Goal: Book appointment/travel/reservation

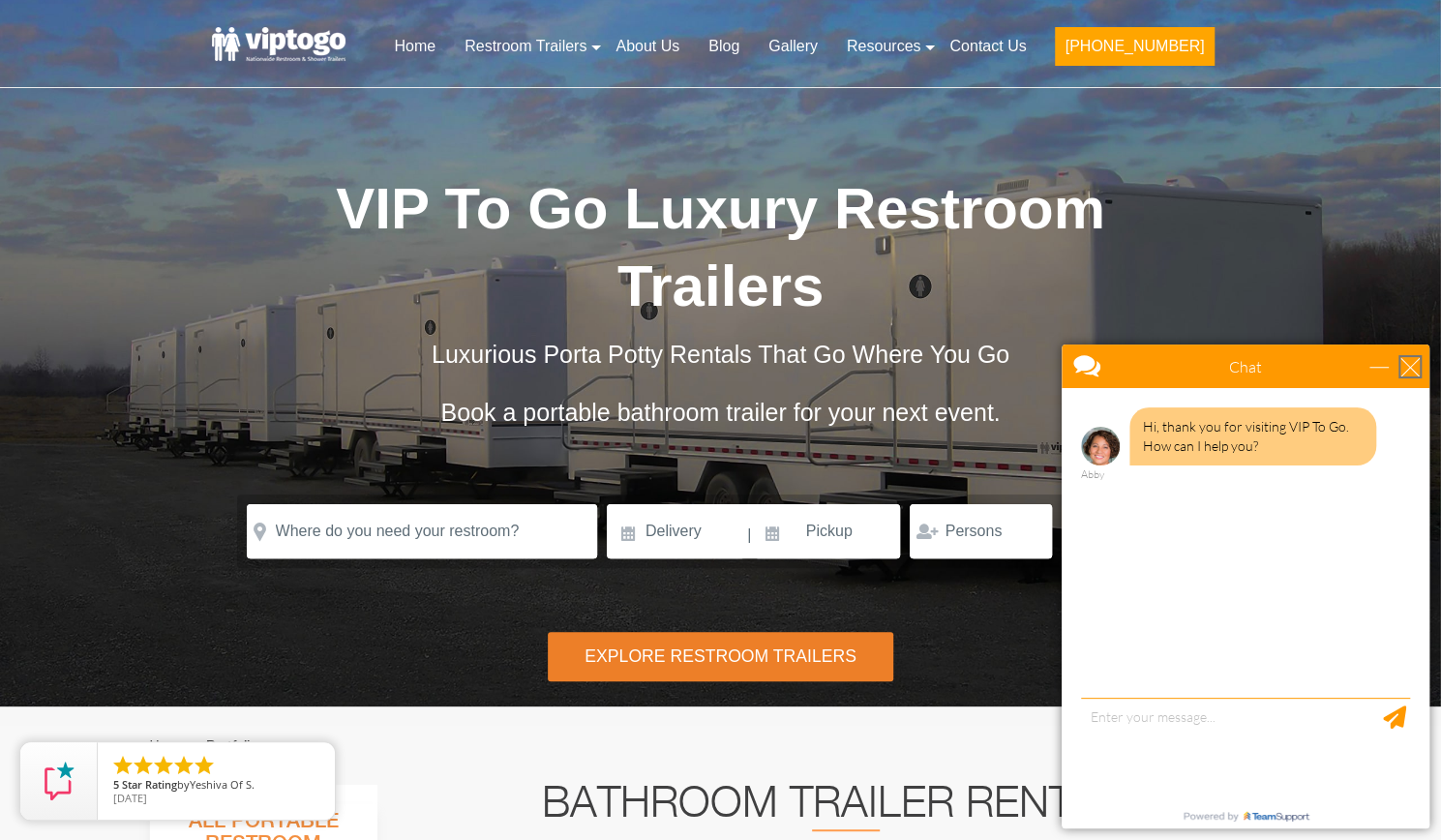
click at [1414, 370] on div "close" at bounding box center [1411, 367] width 20 height 20
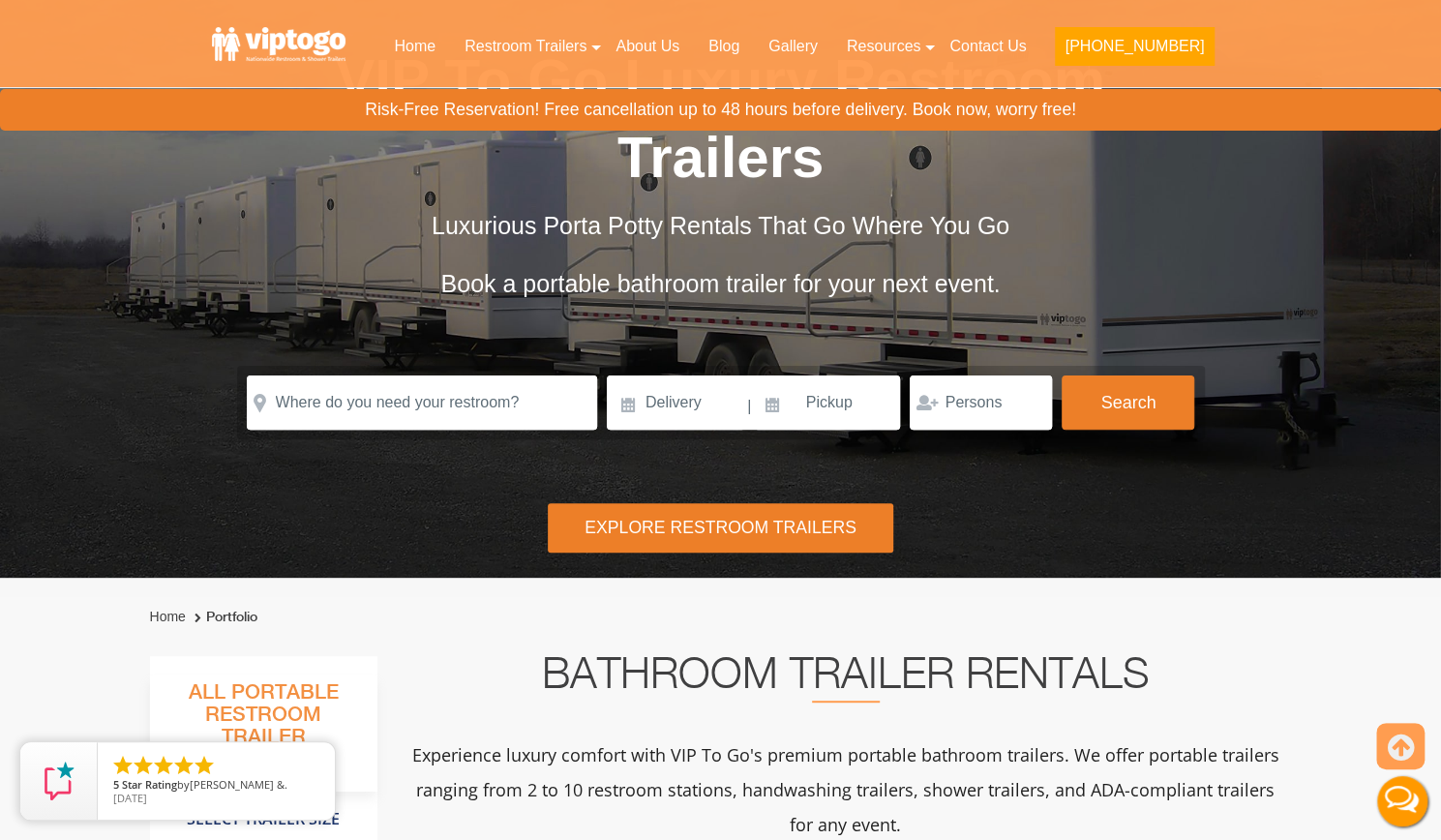
scroll to position [129, 0]
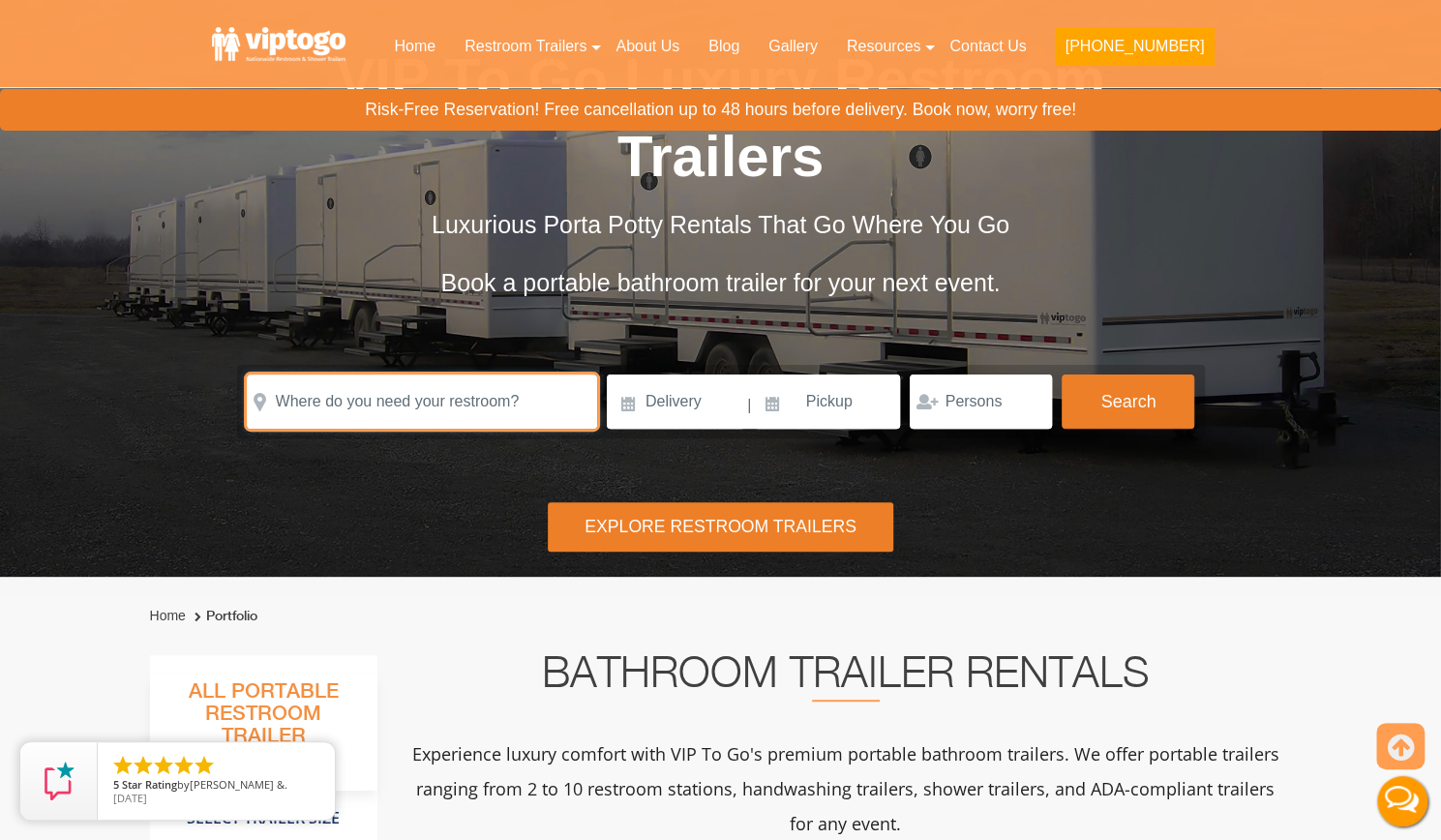
click at [469, 390] on input "text" at bounding box center [422, 401] width 350 height 54
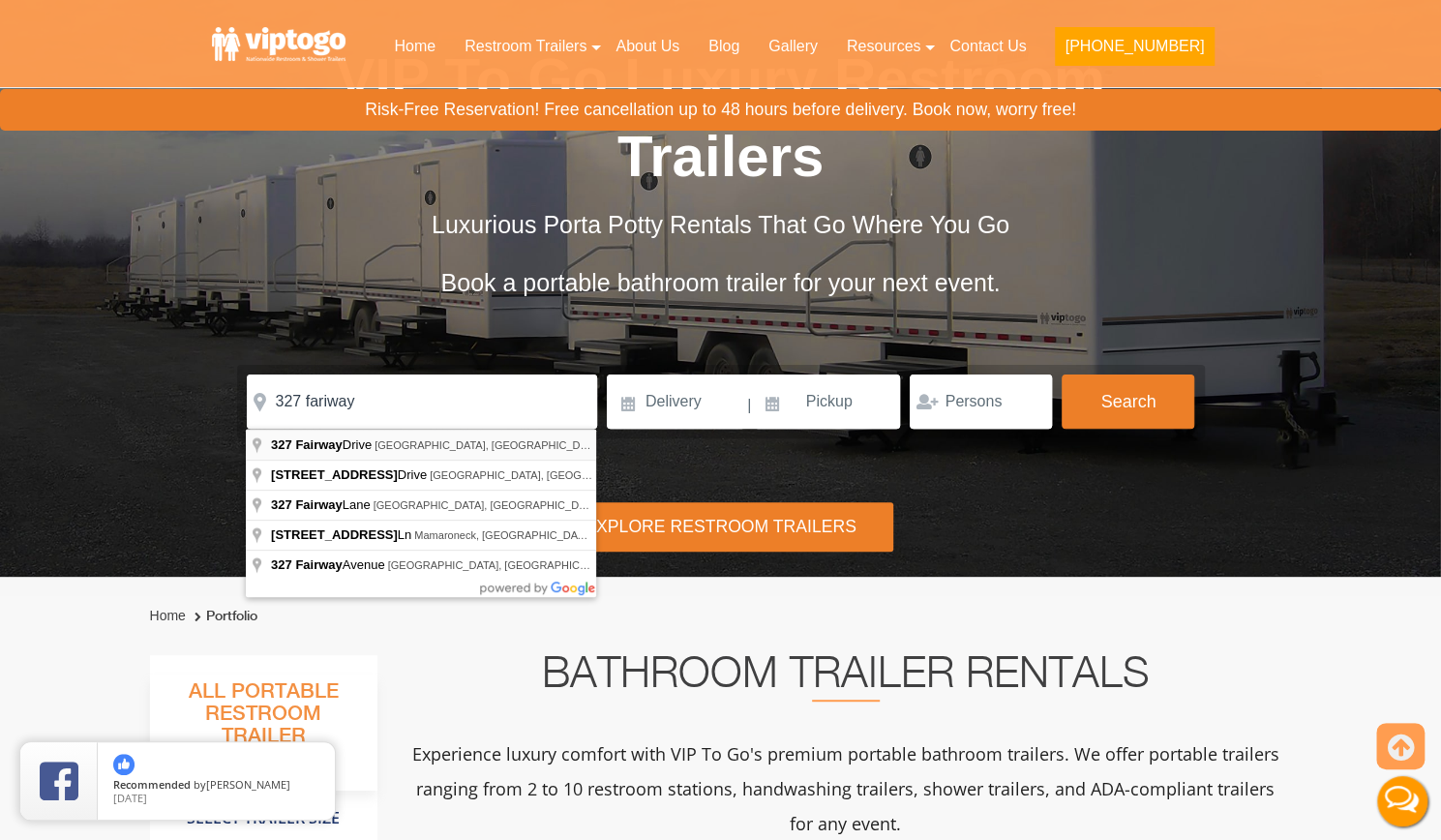
type input "[STREET_ADDRESS]"
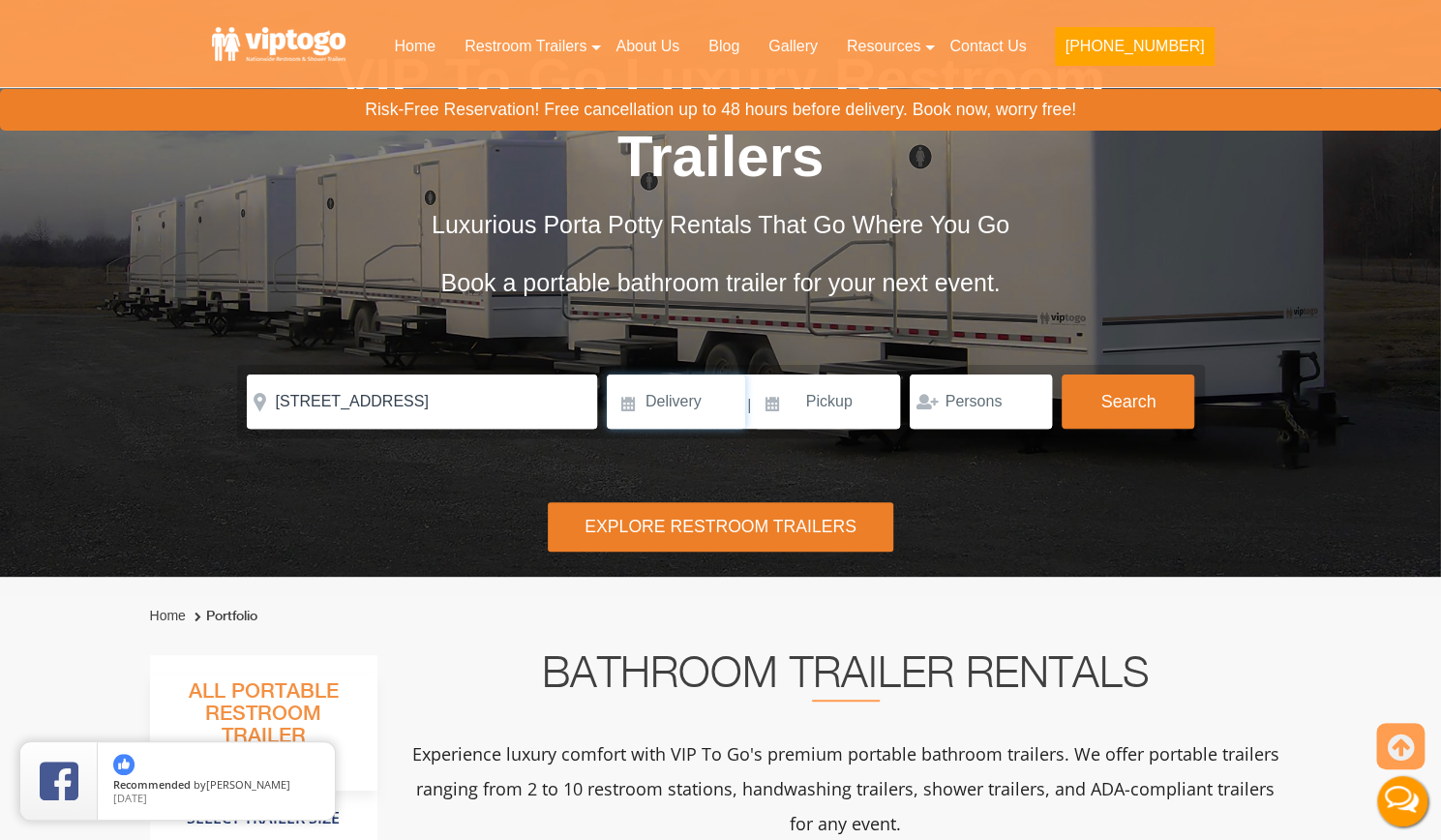
click at [707, 383] on input at bounding box center [675, 401] width 138 height 54
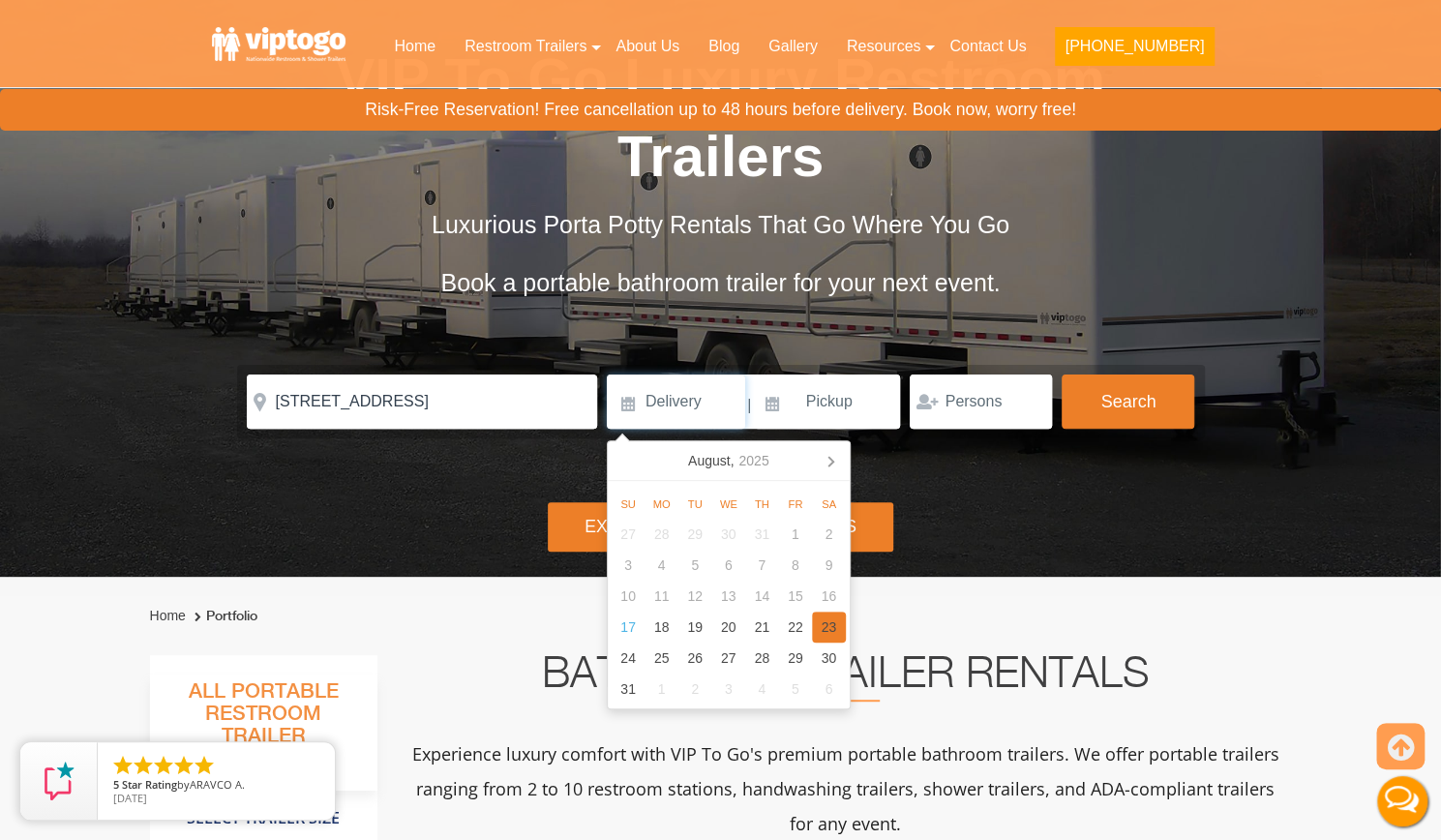
click at [826, 626] on div "23" at bounding box center [828, 627] width 34 height 31
type input "08/23/2025"
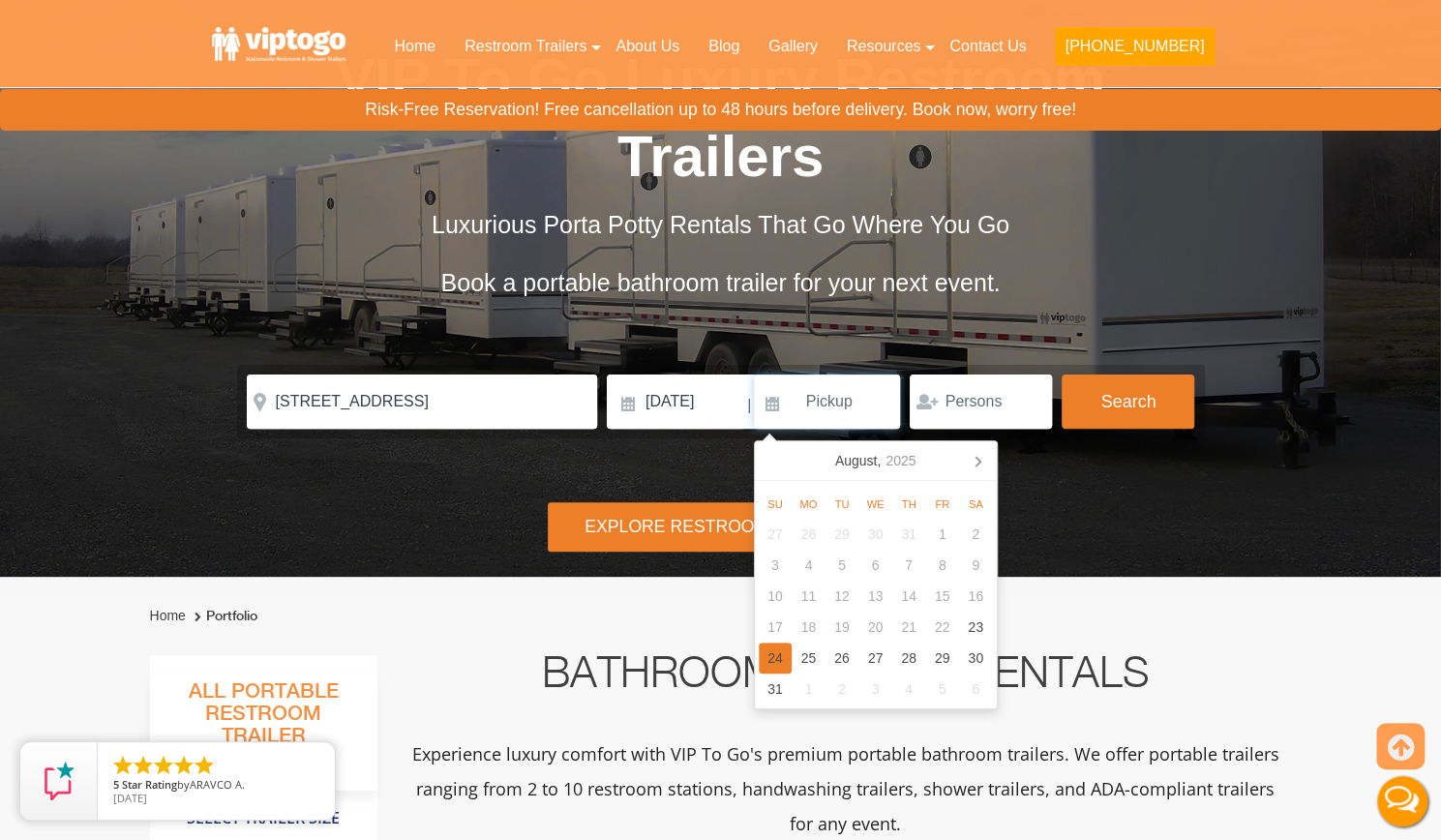
click at [781, 651] on div "24" at bounding box center [775, 659] width 34 height 31
type input "08/24/2025"
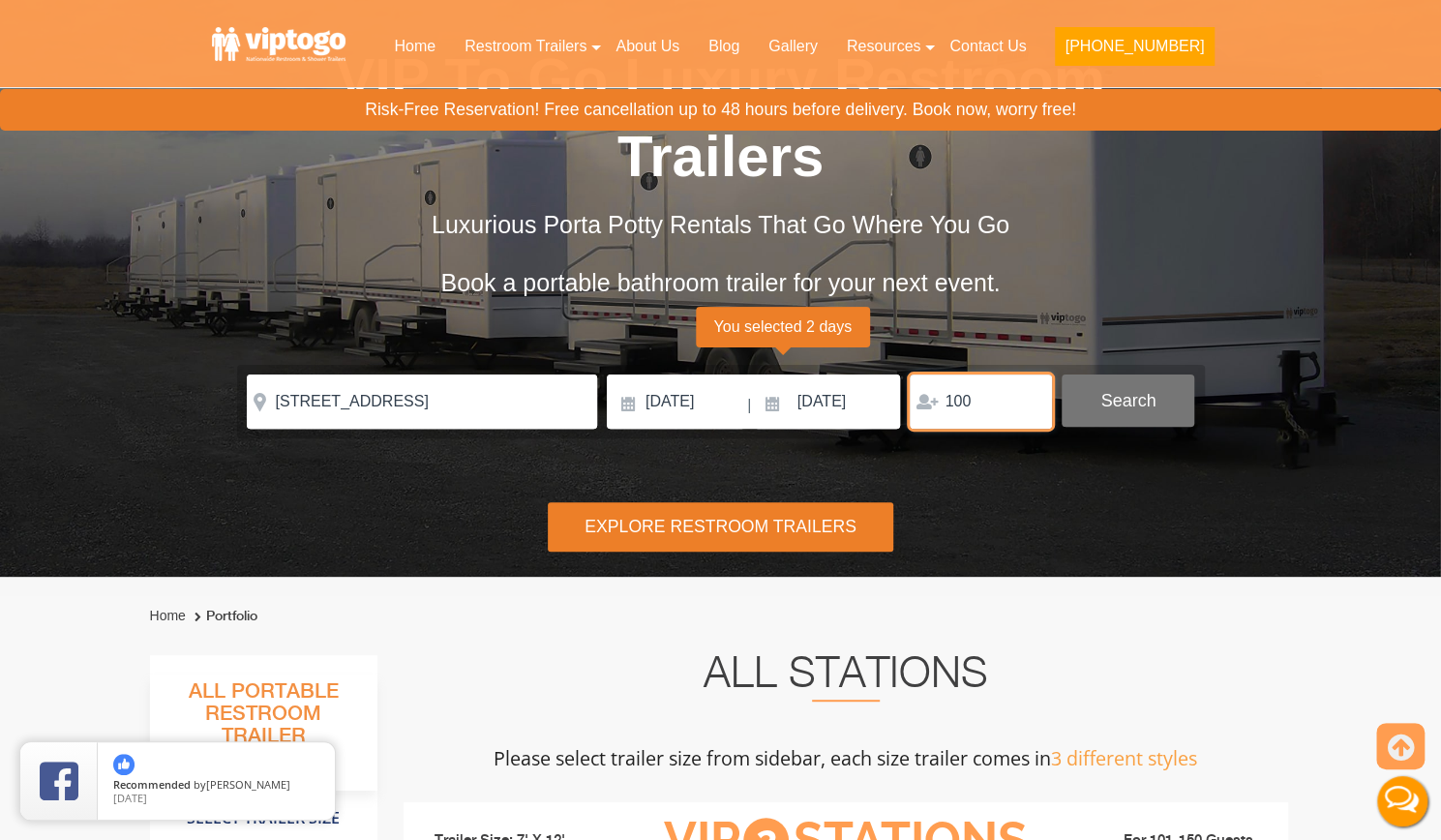
type input "100"
click at [1140, 396] on button "Search" at bounding box center [1127, 400] width 132 height 52
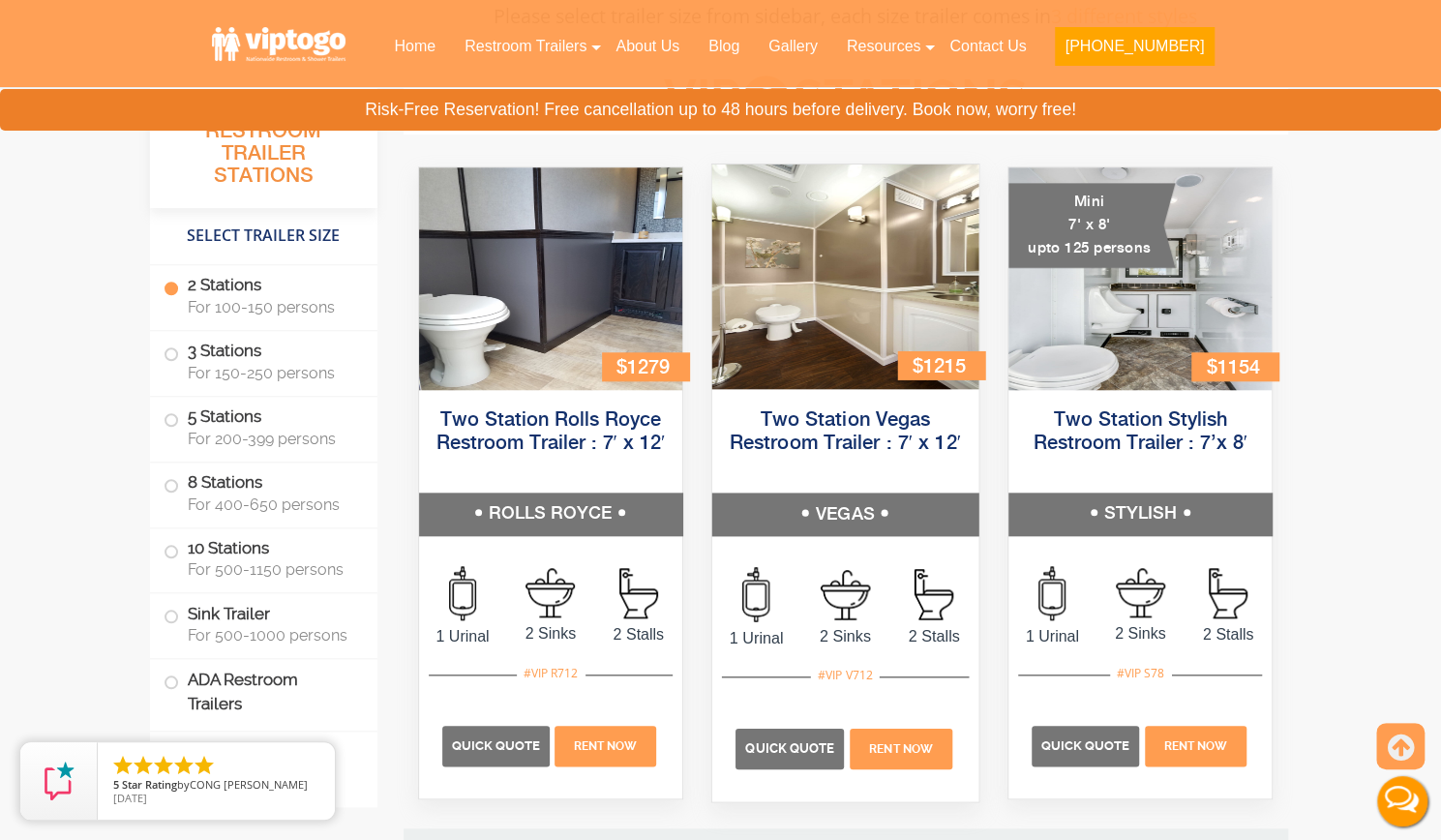
scroll to position [873, 0]
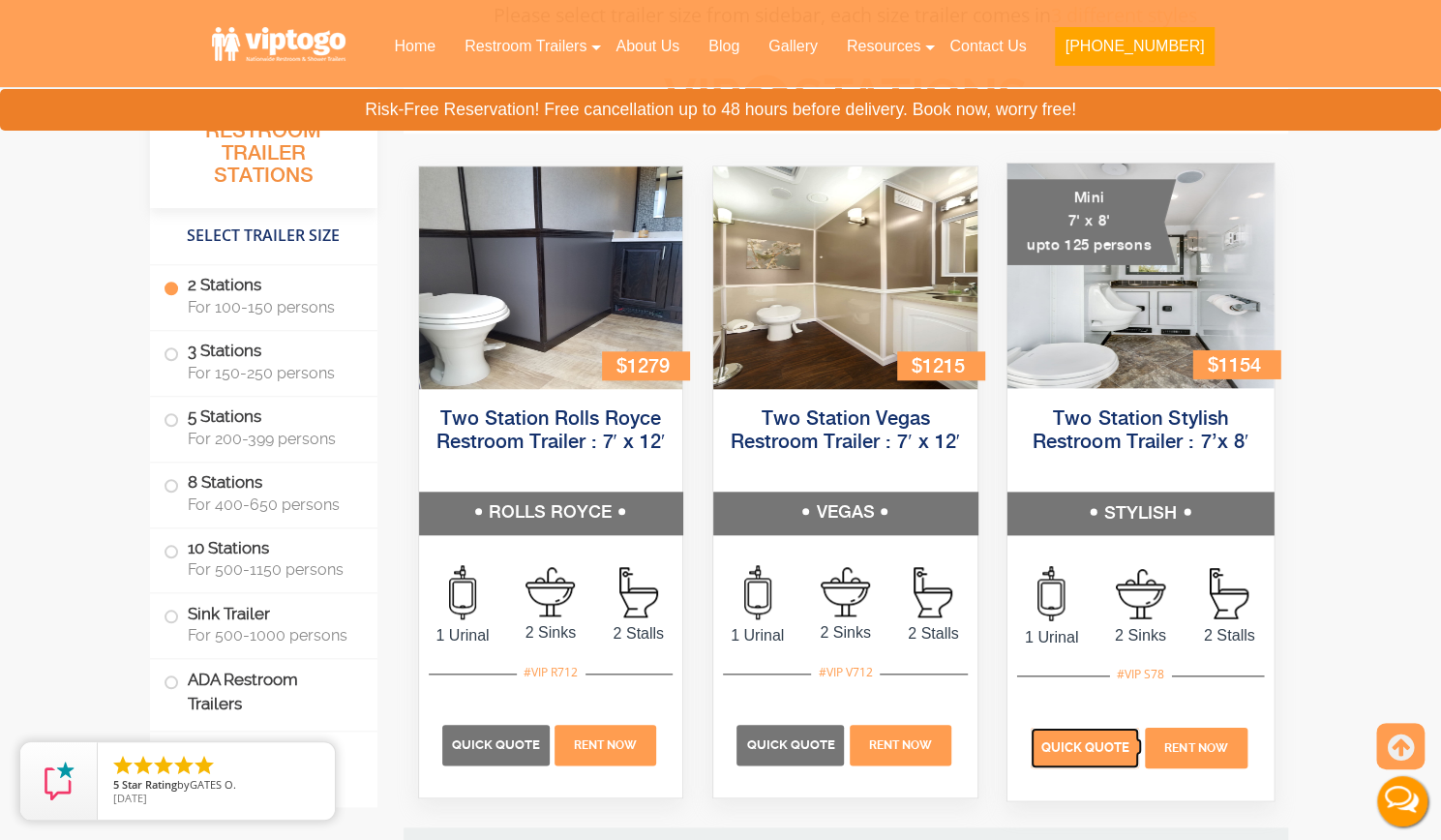
click at [1047, 750] on span "Quick Quote" at bounding box center [1084, 746] width 89 height 15
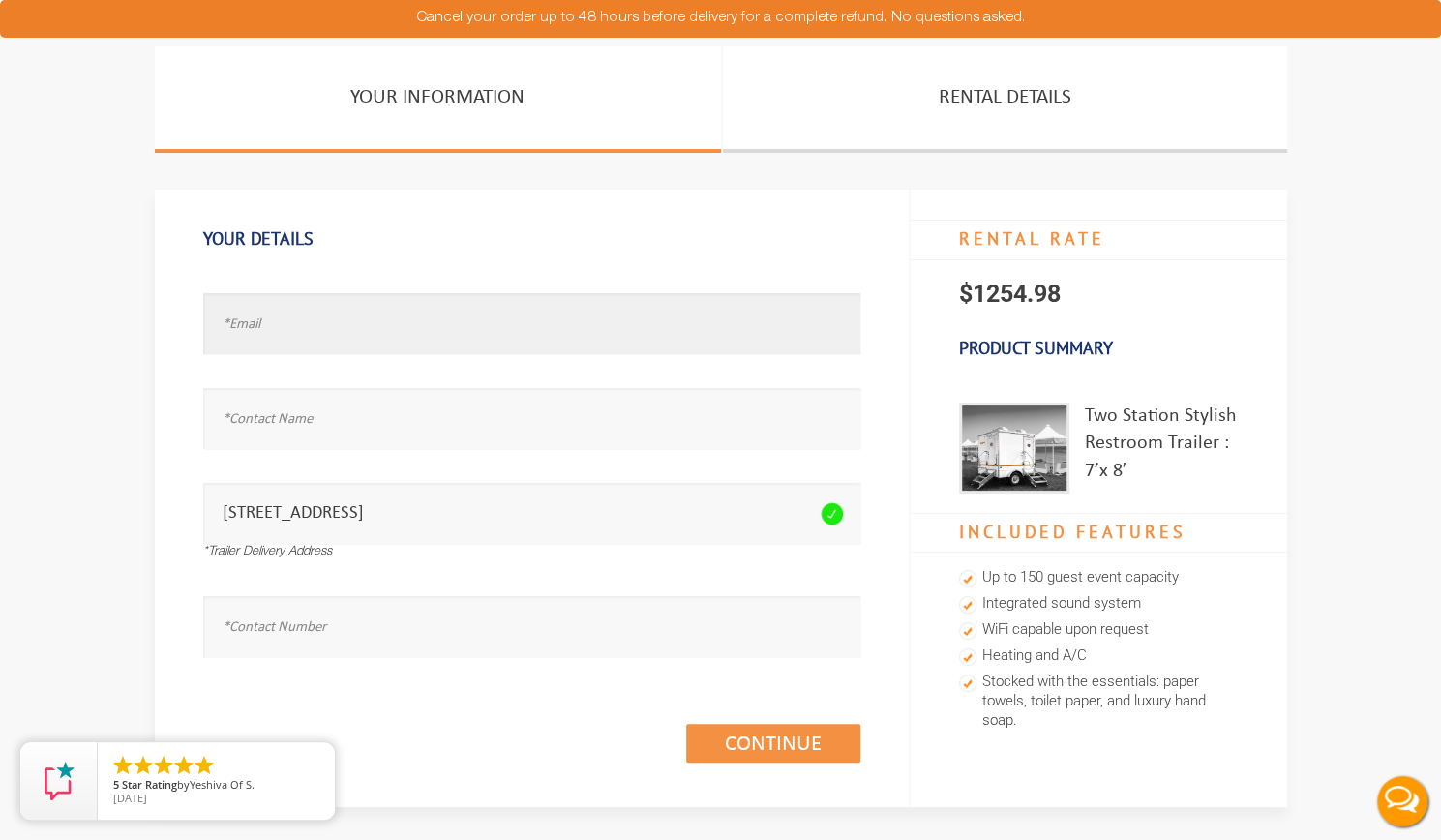
click at [427, 328] on input "text" at bounding box center [531, 323] width 657 height 61
click at [346, 331] on input "text" at bounding box center [531, 323] width 657 height 61
type input "[PERSON_NAME][EMAIL_ADDRESS][PERSON_NAME][DOMAIN_NAME]"
type input "[PERSON_NAME]"
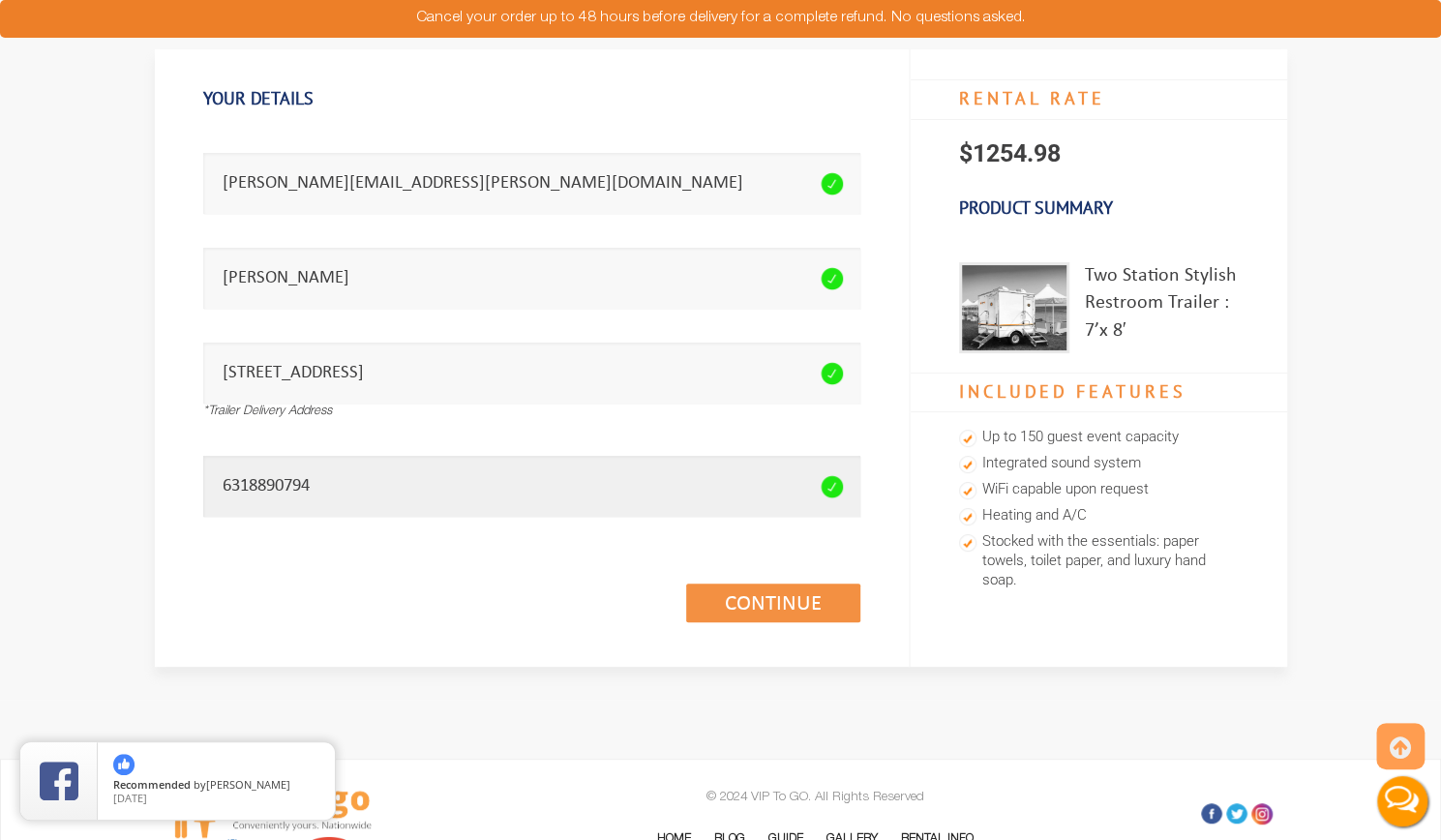
scroll to position [200, 0]
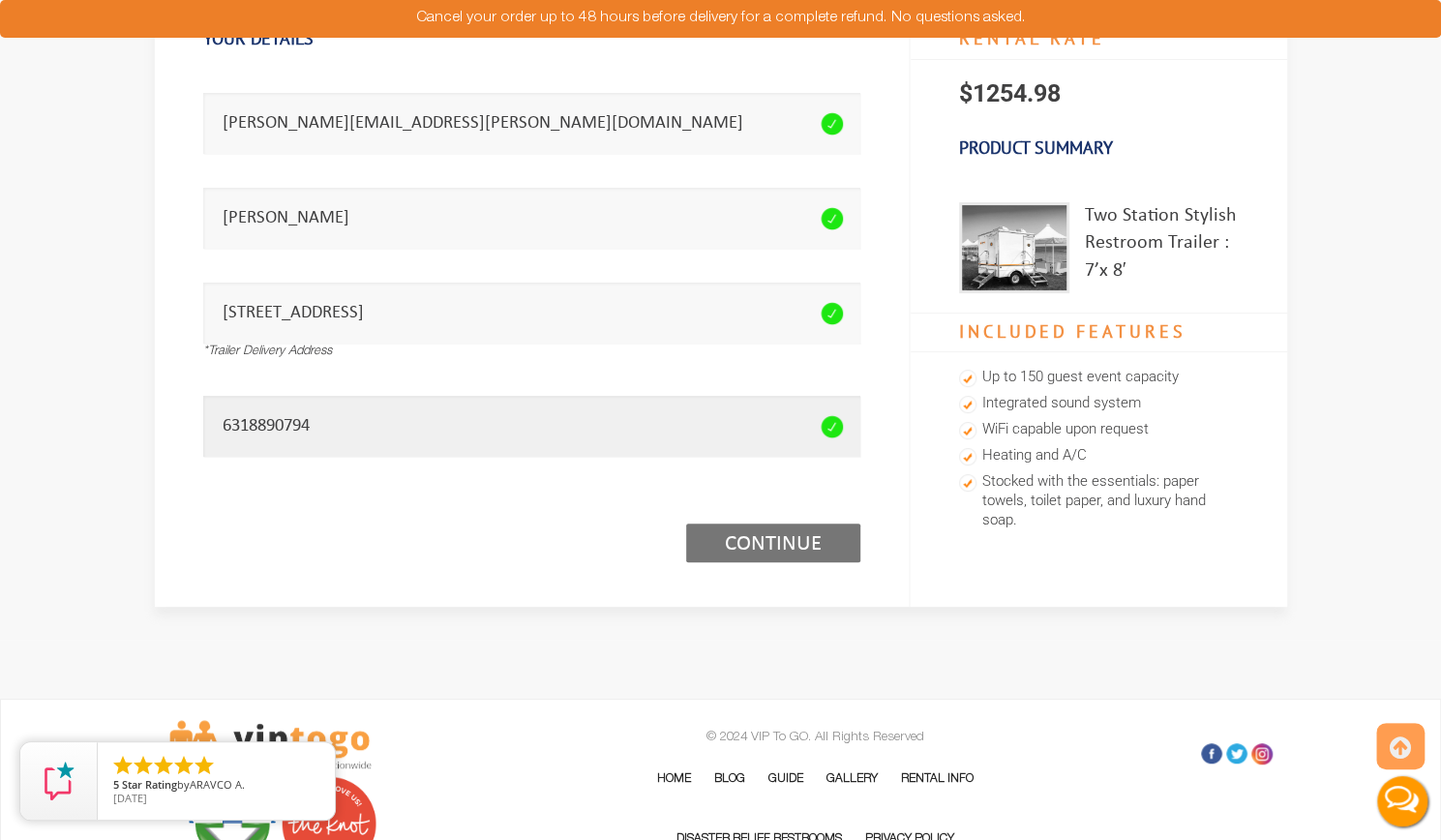
type input "6318890794"
click at [749, 549] on link "Continue (1/3)" at bounding box center [773, 542] width 174 height 38
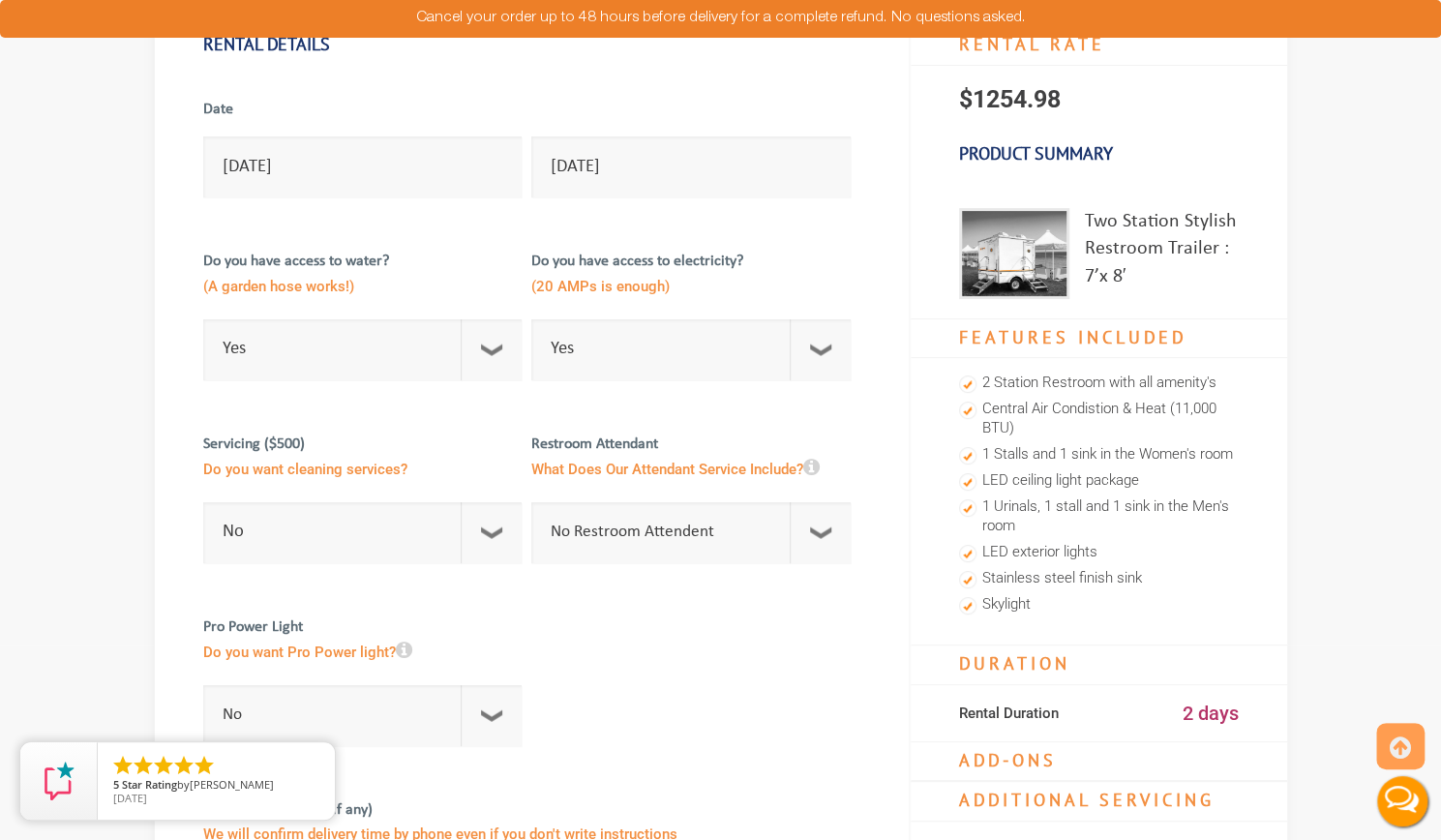
scroll to position [197, 0]
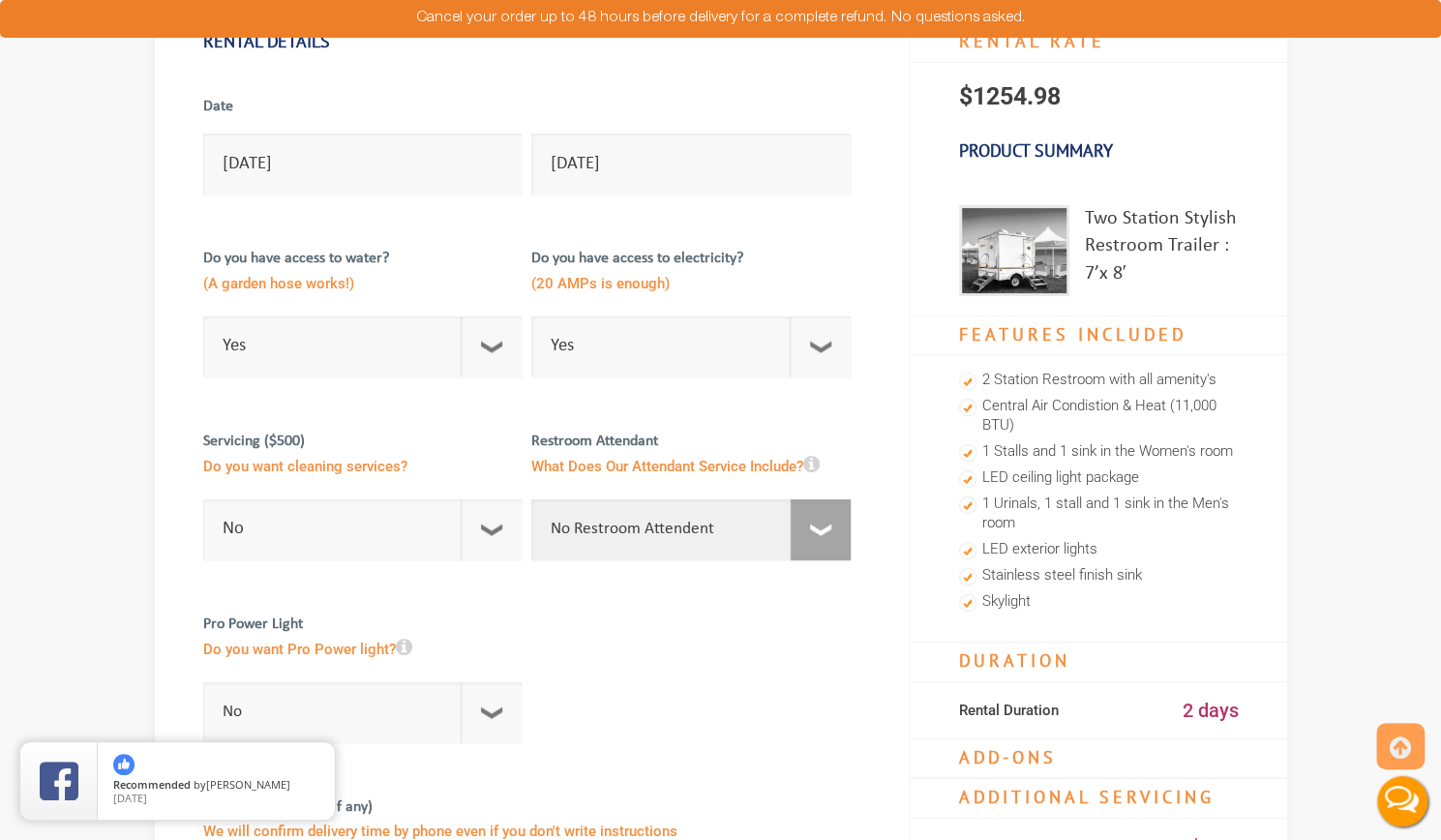
click at [819, 531] on select "No Restroom Attendent Attendant For One/Multiple Events" at bounding box center [691, 529] width 320 height 61
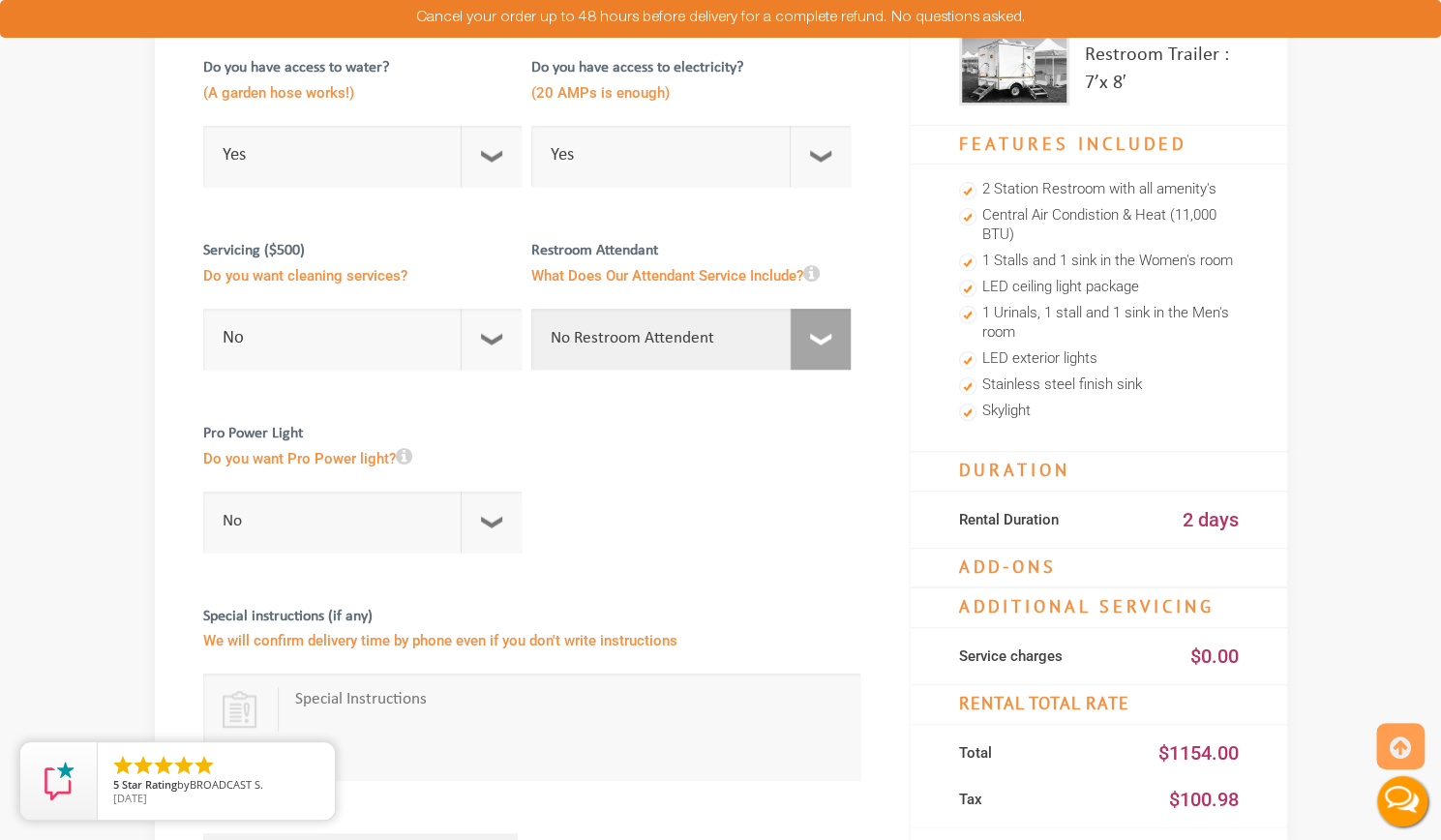
scroll to position [389, 0]
click at [409, 460] on icon at bounding box center [404, 456] width 17 height 20
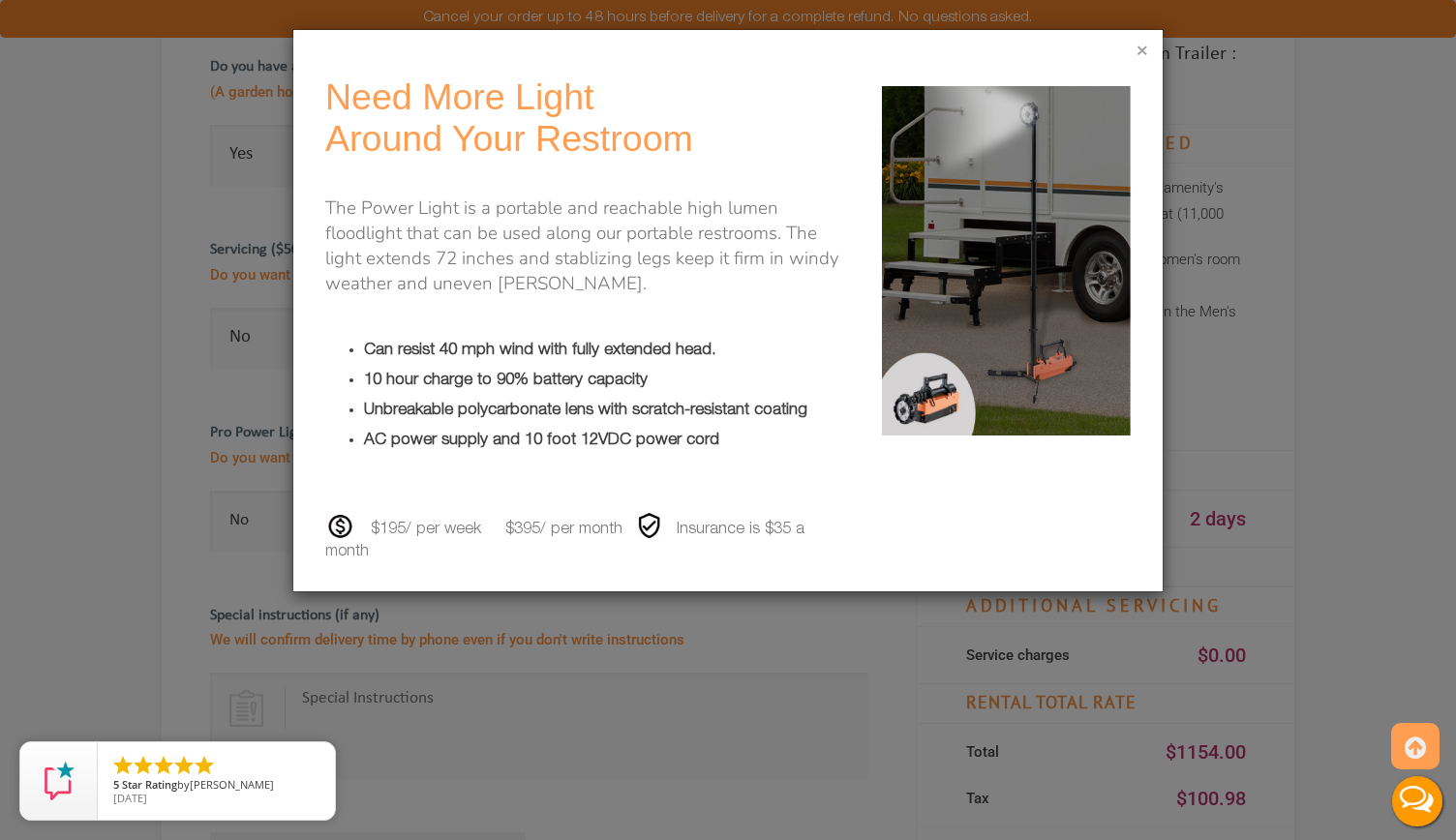
click at [1139, 51] on button "×" at bounding box center [1142, 52] width 12 height 20
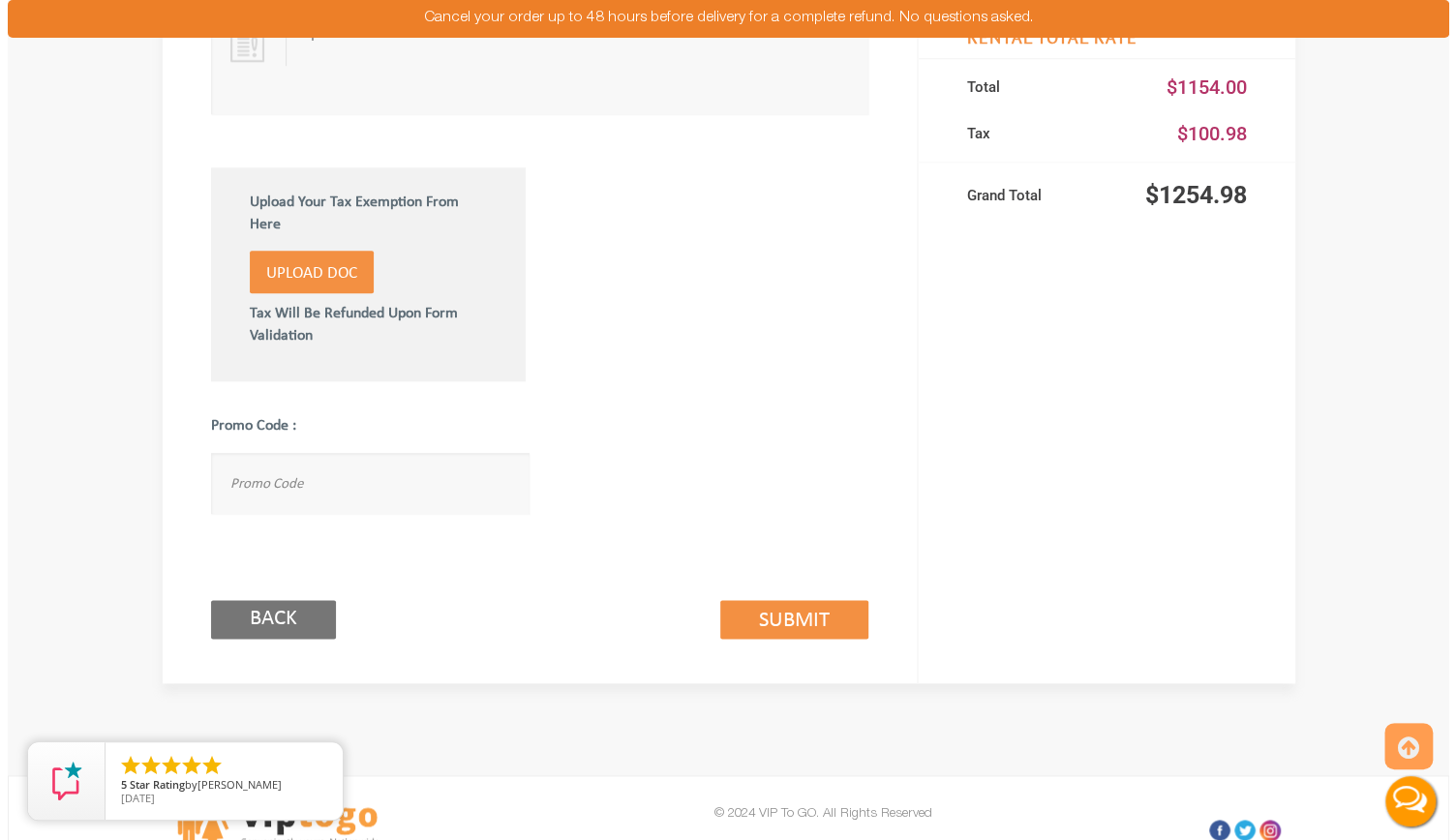
scroll to position [1058, 0]
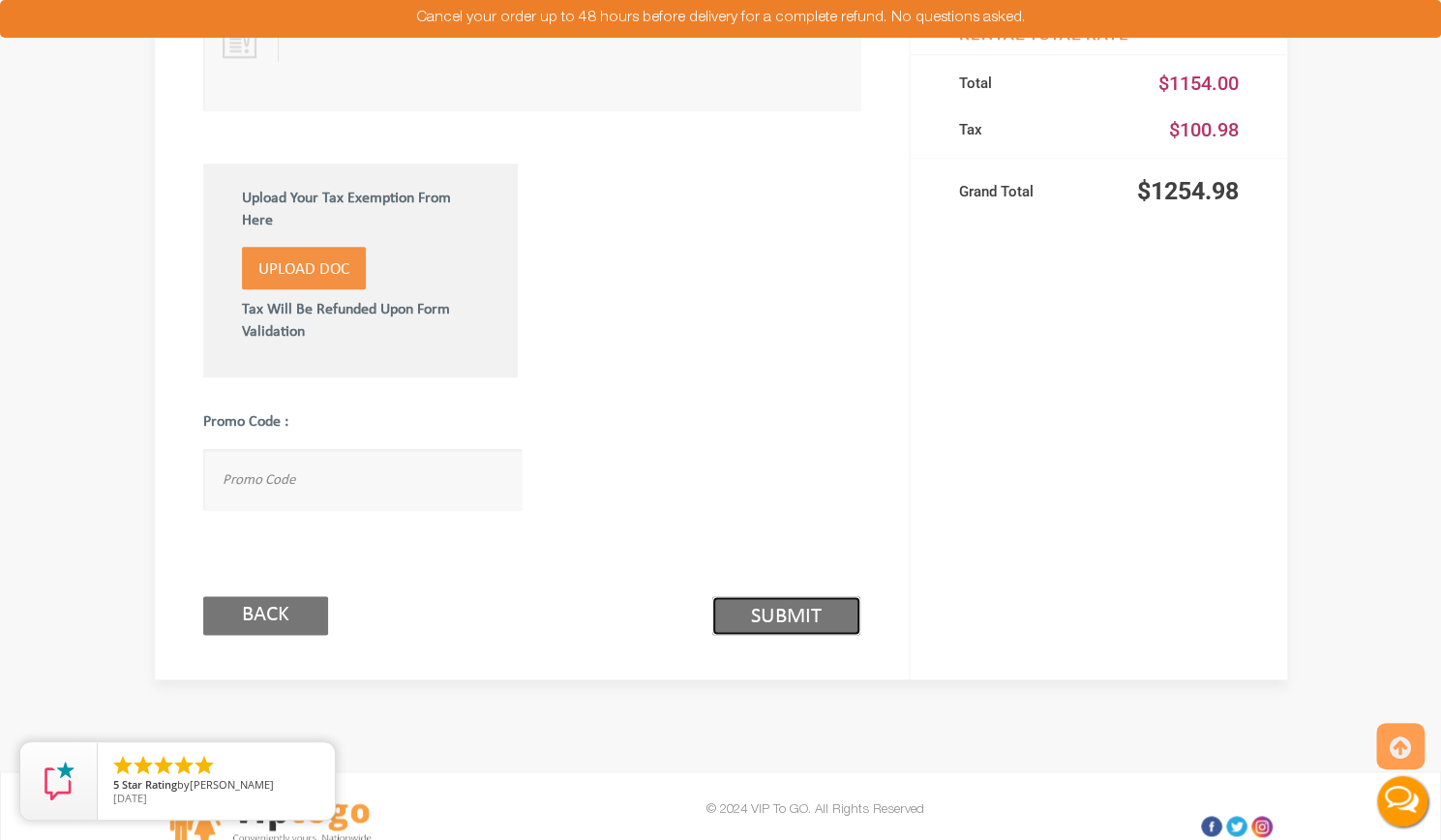
click at [802, 610] on link "Submit (2/3)" at bounding box center [786, 615] width 148 height 38
